Goal: Task Accomplishment & Management: Complete application form

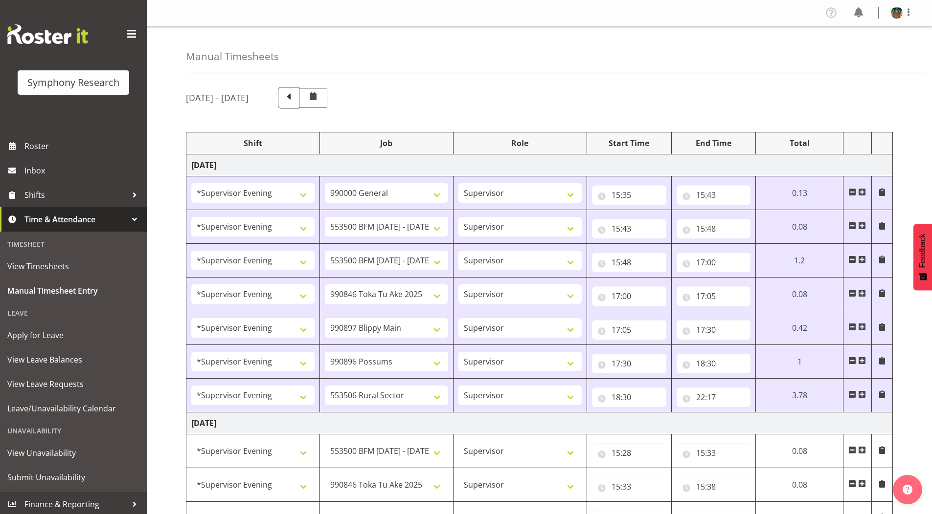
select select "4583"
select select "743"
select select "4583"
select select "10242"
select select "4583"
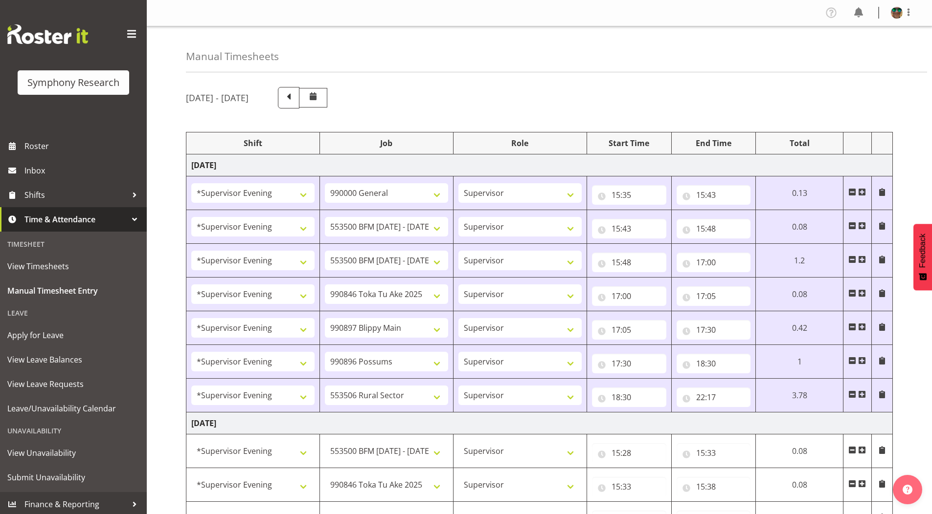
select select "10242"
select select "4583"
select select "9426"
select select "4583"
select select "10631"
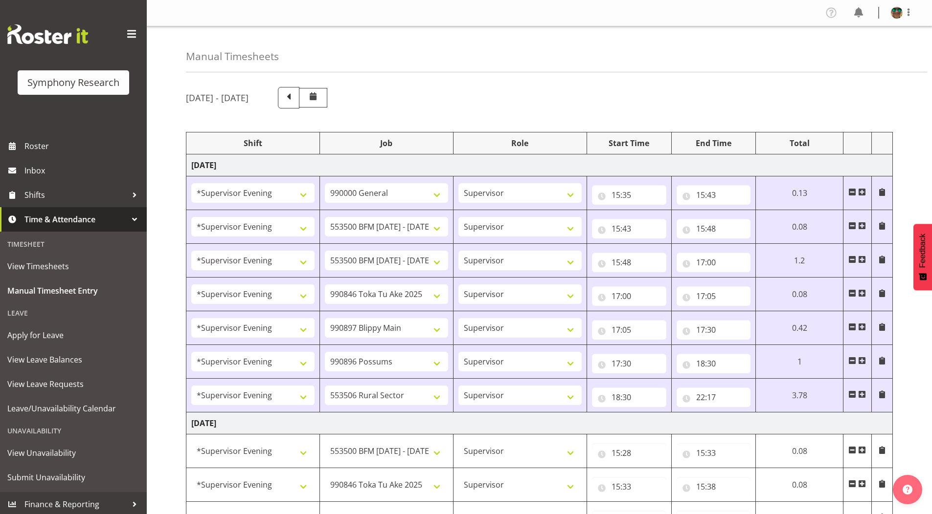
select select "4583"
select select "10633"
select select "4583"
select select "10587"
select select "4583"
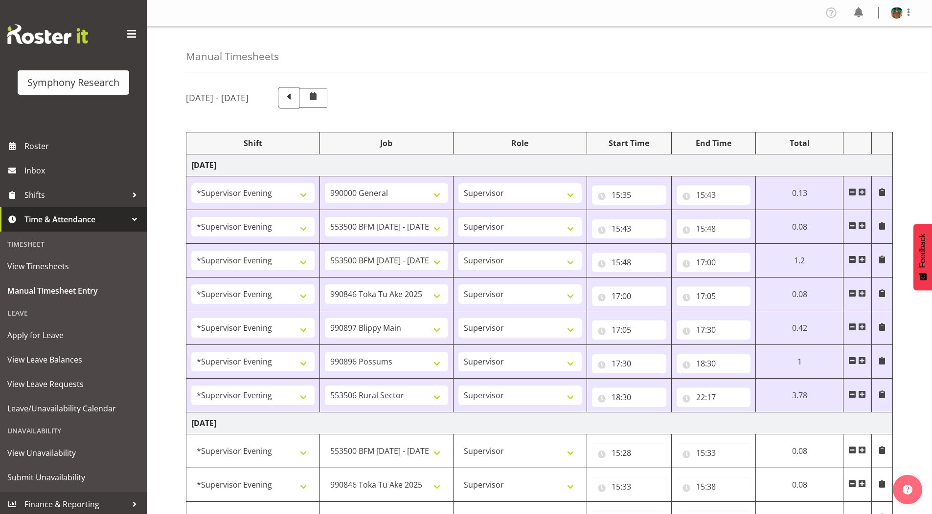
select select "10242"
select select "4583"
select select "9426"
select select "4583"
select select "10242"
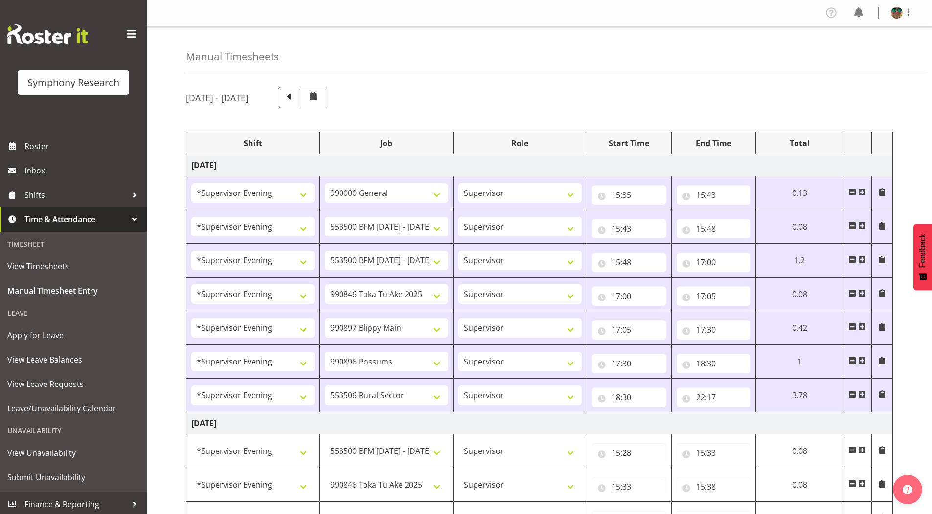
select select "4583"
select select "10633"
select select "4583"
select select "10587"
drag, startPoint x: 0, startPoint y: 0, endPoint x: 863, endPoint y: 291, distance: 910.3
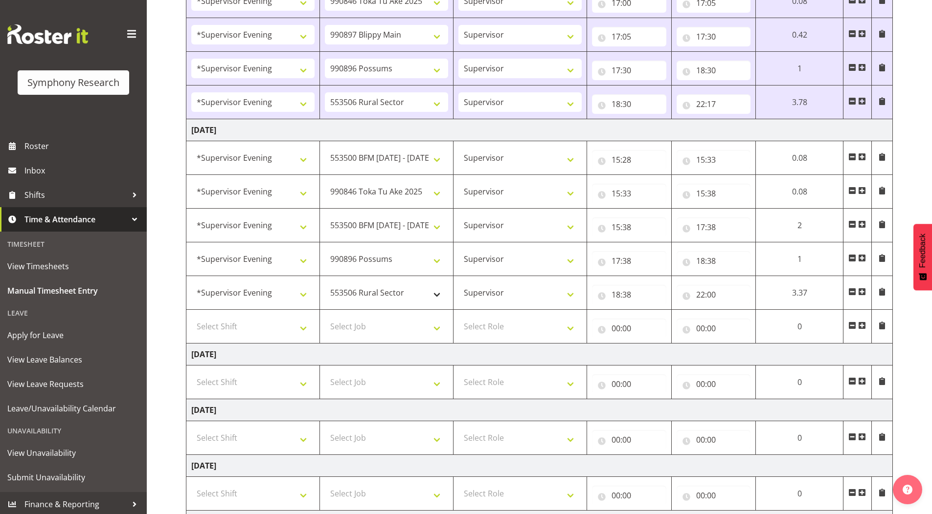
scroll to position [293, 0]
click at [383, 293] on select "550060 IF Admin 553492 World Poll Aus Wave 2 Main 2025 553493 World Poll NZ Wav…" at bounding box center [386, 293] width 123 height 20
click at [359, 319] on select "Select Job 550060 IF Admin 553492 World Poll Aus Wave 2 Main 2025 553493 World …" at bounding box center [386, 327] width 123 height 20
select select "10587"
click at [325, 317] on select "Select Job 550060 IF Admin 553492 World Poll Aus Wave 2 Main 2025 553493 World …" at bounding box center [386, 327] width 123 height 20
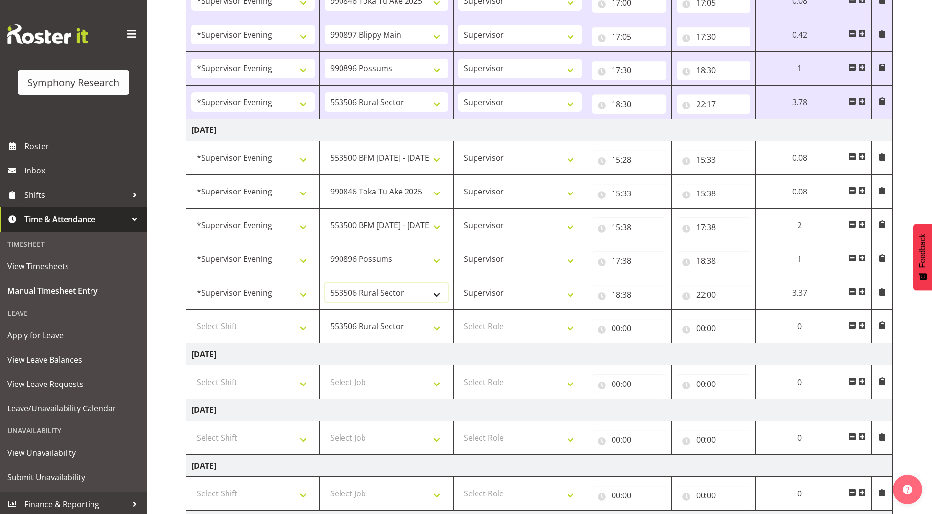
click at [385, 298] on select "550060 IF Admin 553492 World Poll Aus Wave 2 Main 2025 553493 World Poll NZ Wav…" at bounding box center [386, 293] width 123 height 20
select select "10631"
click at [325, 283] on select "550060 IF Admin 553492 World Poll Aus Wave 2 Main 2025 553493 World Poll NZ Wav…" at bounding box center [386, 293] width 123 height 20
click at [481, 327] on select "Select Role Supervisor Briefing Interviewing" at bounding box center [519, 327] width 123 height 20
select select "45"
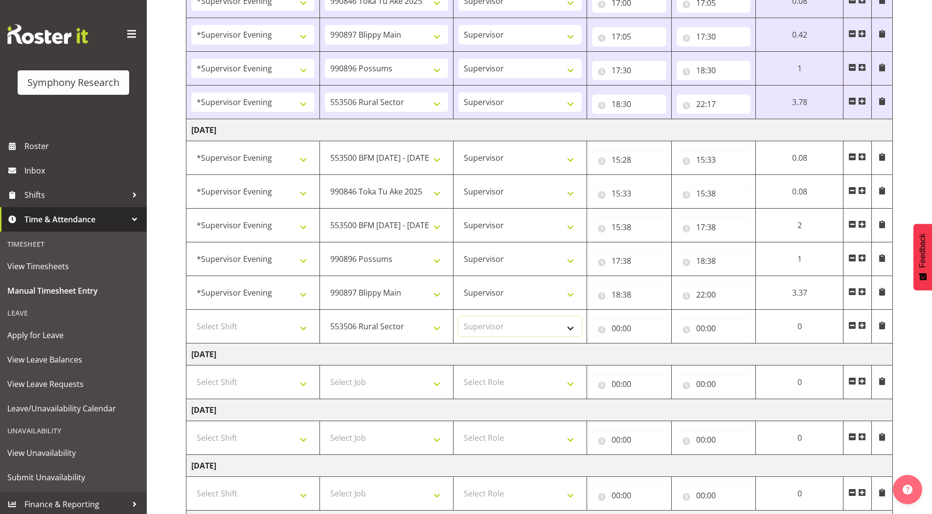
click at [458, 317] on select "Select Role Supervisor Briefing Interviewing" at bounding box center [519, 327] width 123 height 20
click at [262, 322] on select "Select Shift !!Weekend Residential (Roster IT Shift Label) *Business 9/10am ~ 4…" at bounding box center [252, 327] width 123 height 20
select select "4583"
click at [191, 317] on select "Select Shift !!Weekend Residential (Roster IT Shift Label) *Business 9/10am ~ 4…" at bounding box center [252, 327] width 123 height 20
